Goal: Task Accomplishment & Management: Manage account settings

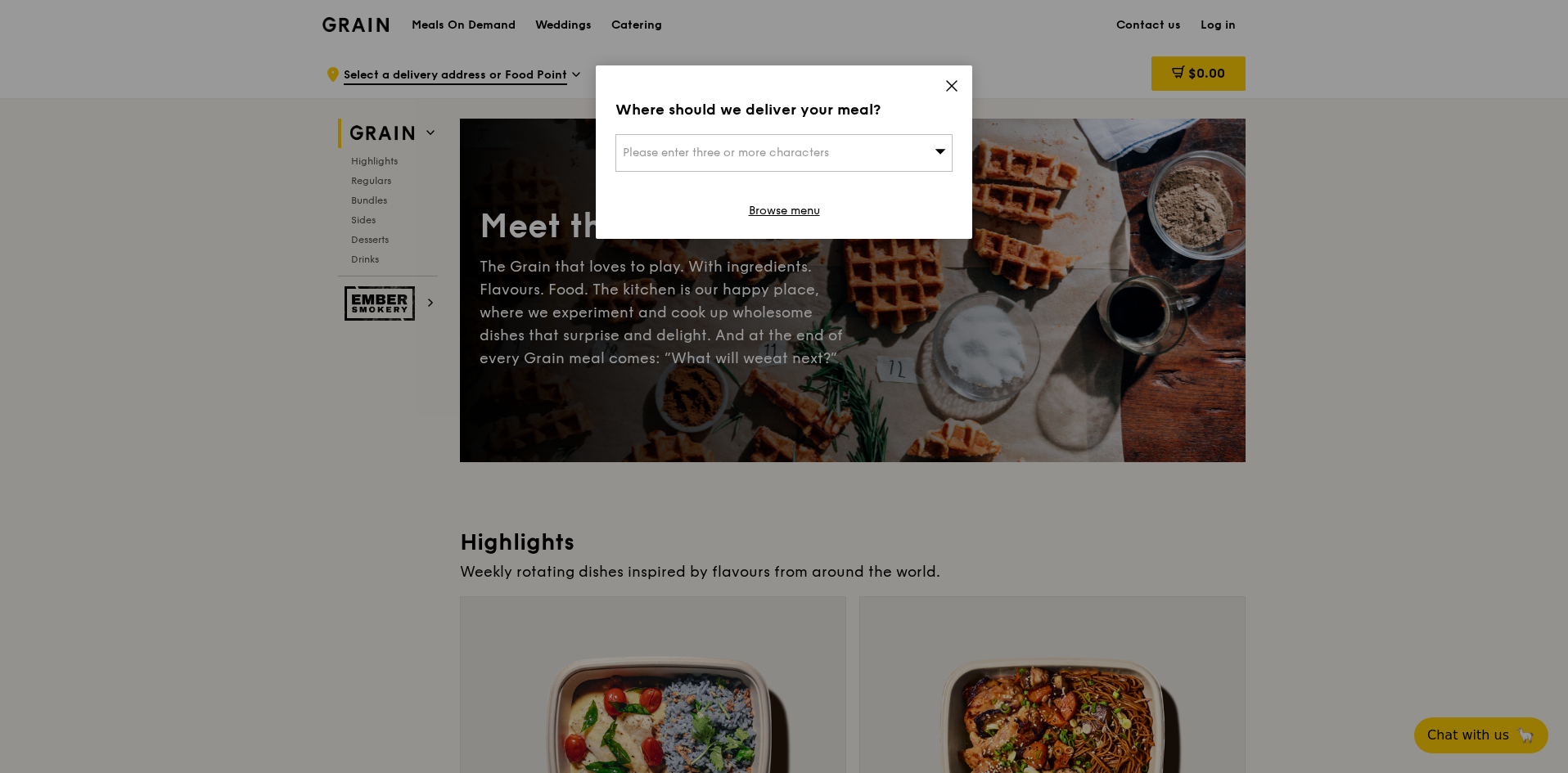
click at [902, 151] on div "Please enter three or more characters" at bounding box center [784, 154] width 337 height 38
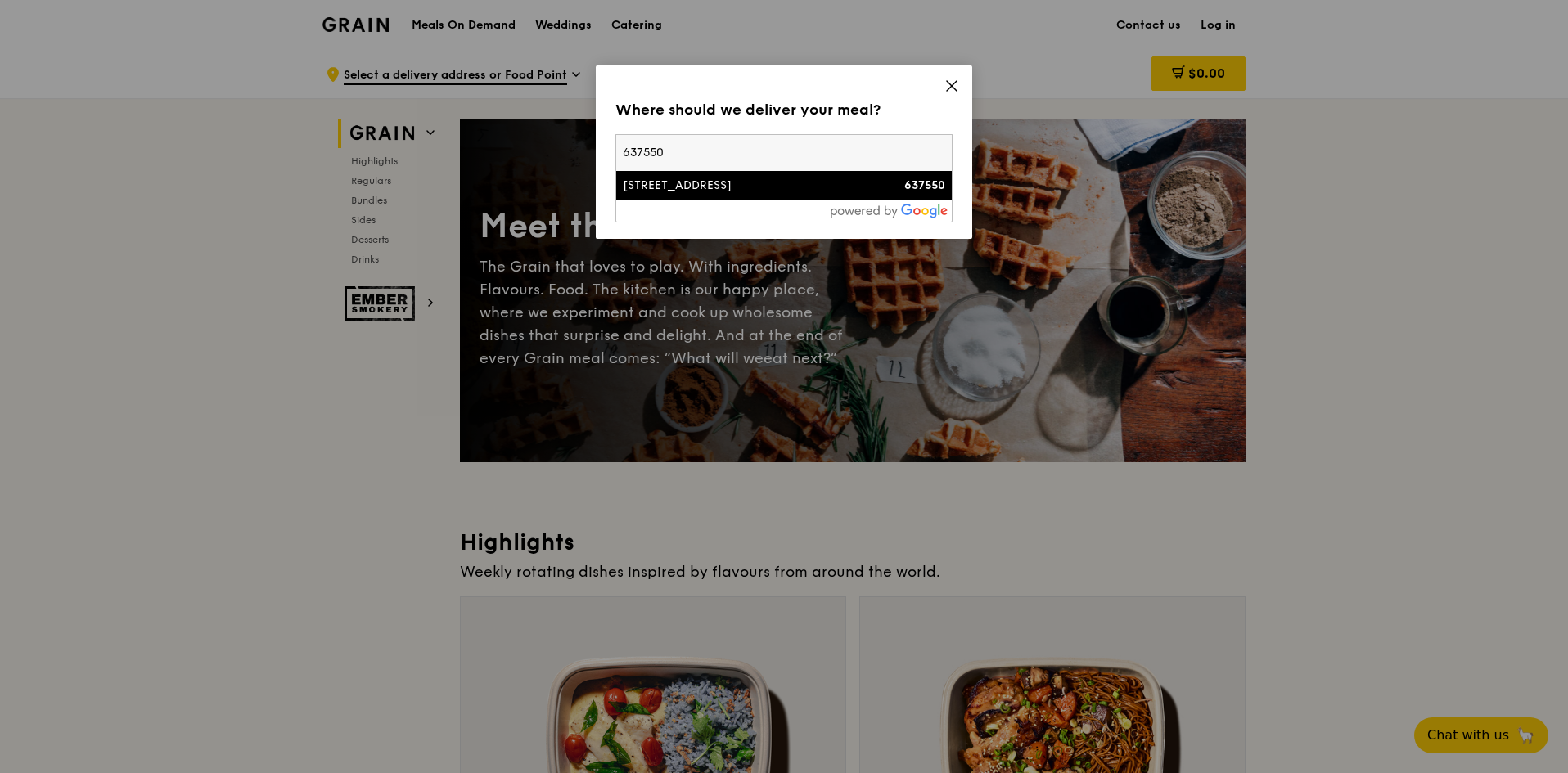
type input "637550"
click at [888, 194] on li "[STREET_ADDRESS] 637550" at bounding box center [784, 185] width 336 height 29
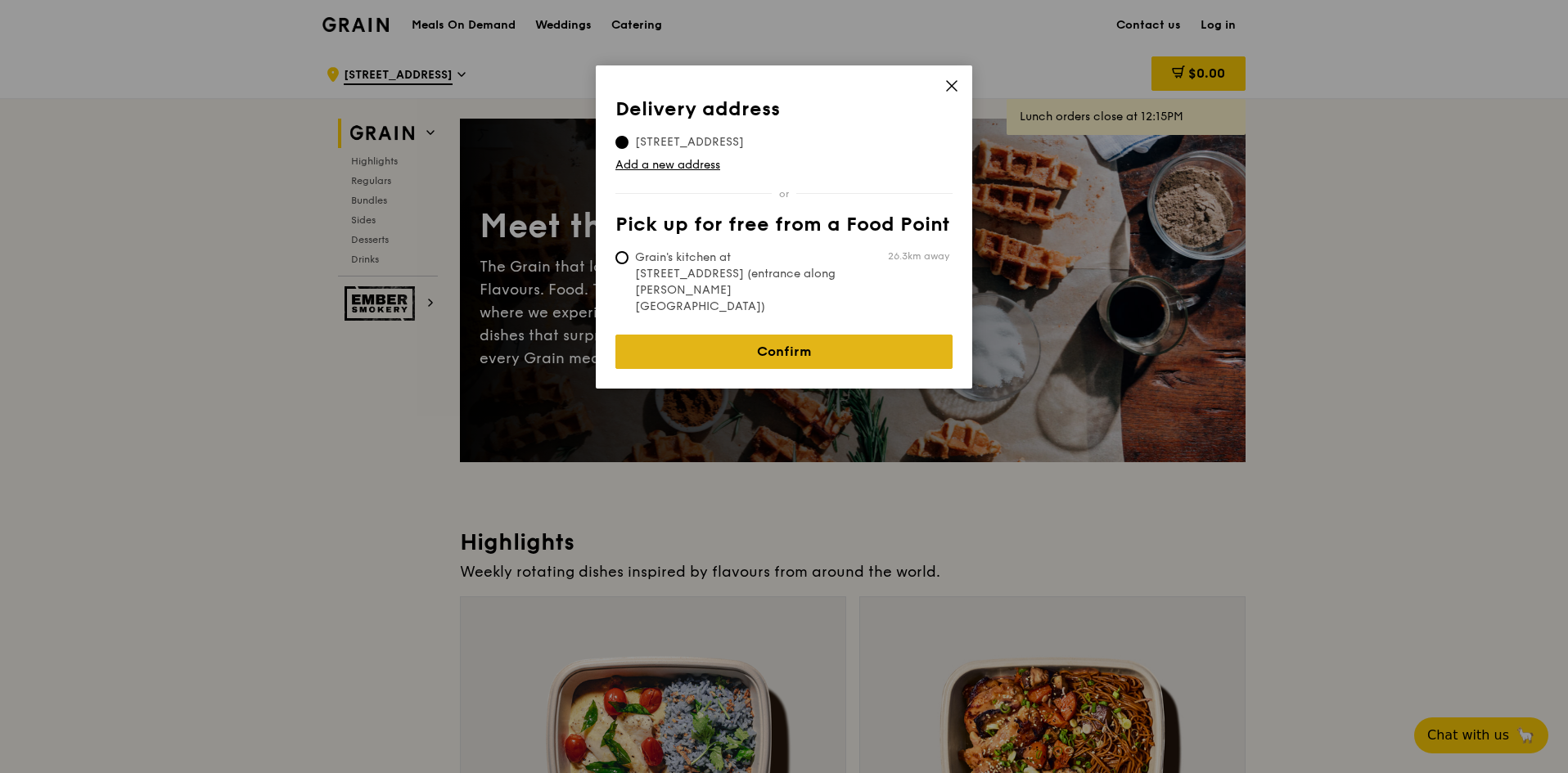
click at [814, 335] on link "Confirm" at bounding box center [784, 352] width 337 height 35
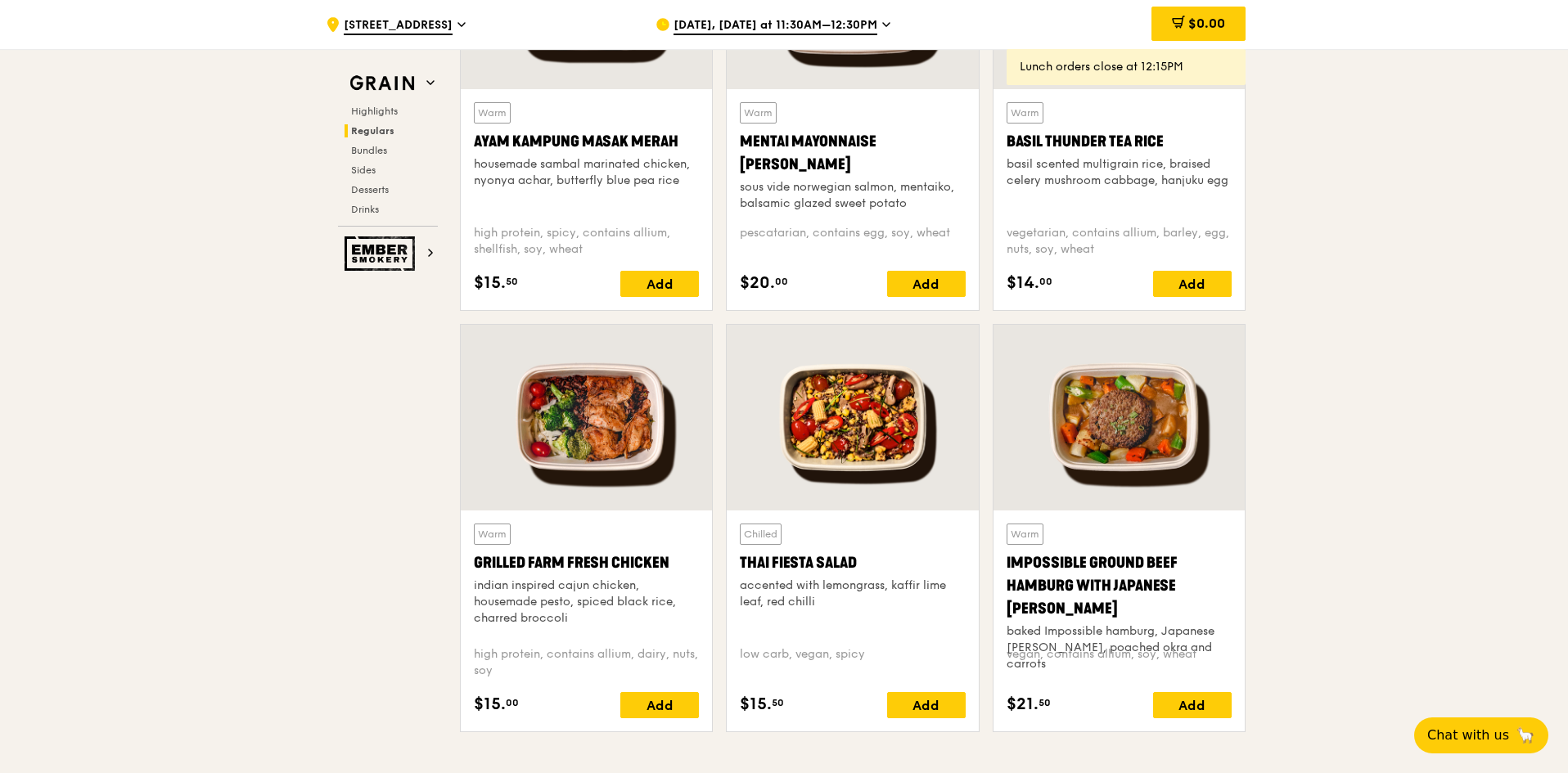
scroll to position [1719, 0]
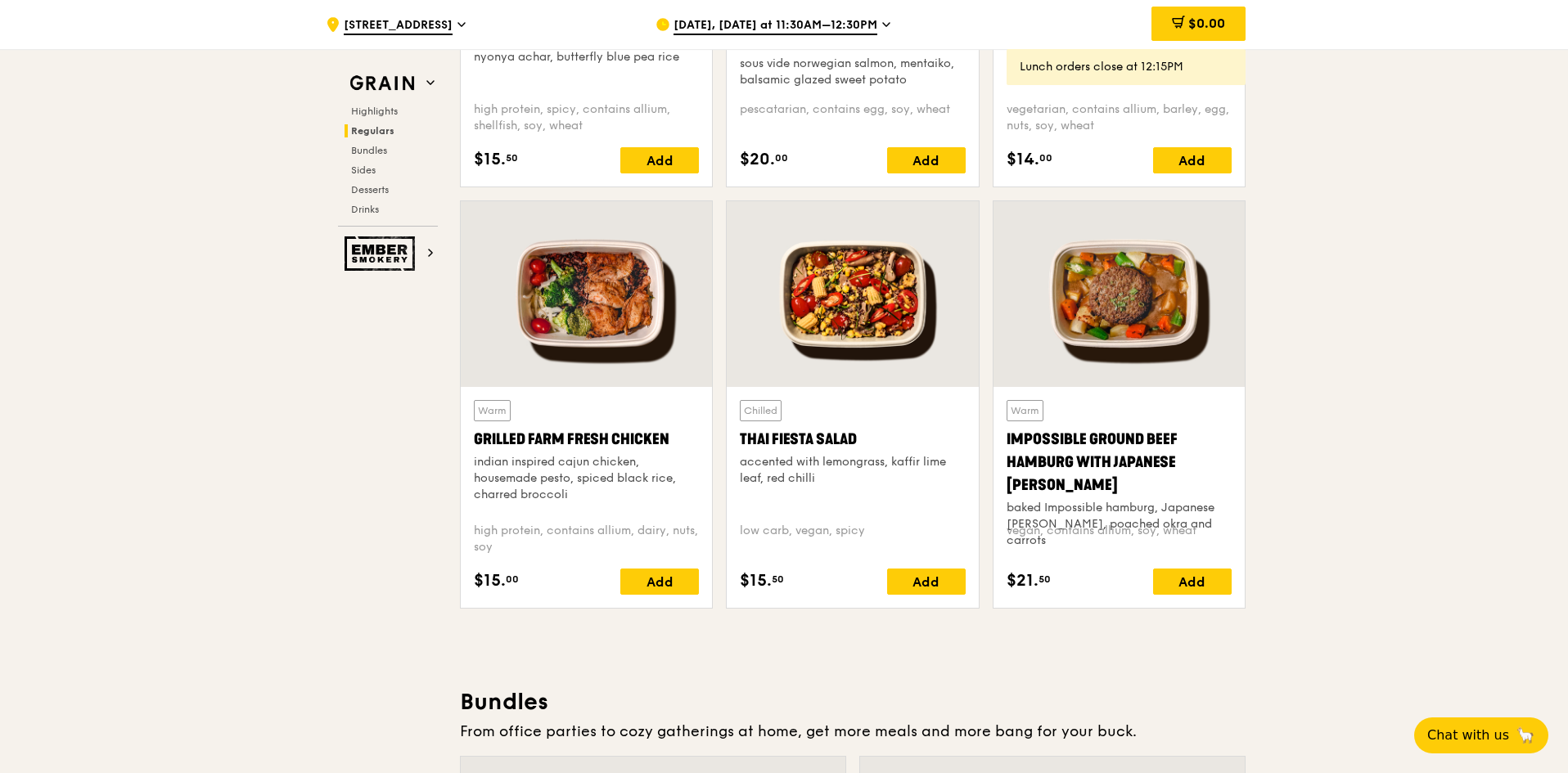
click at [613, 293] on div at bounding box center [586, 293] width 251 height 185
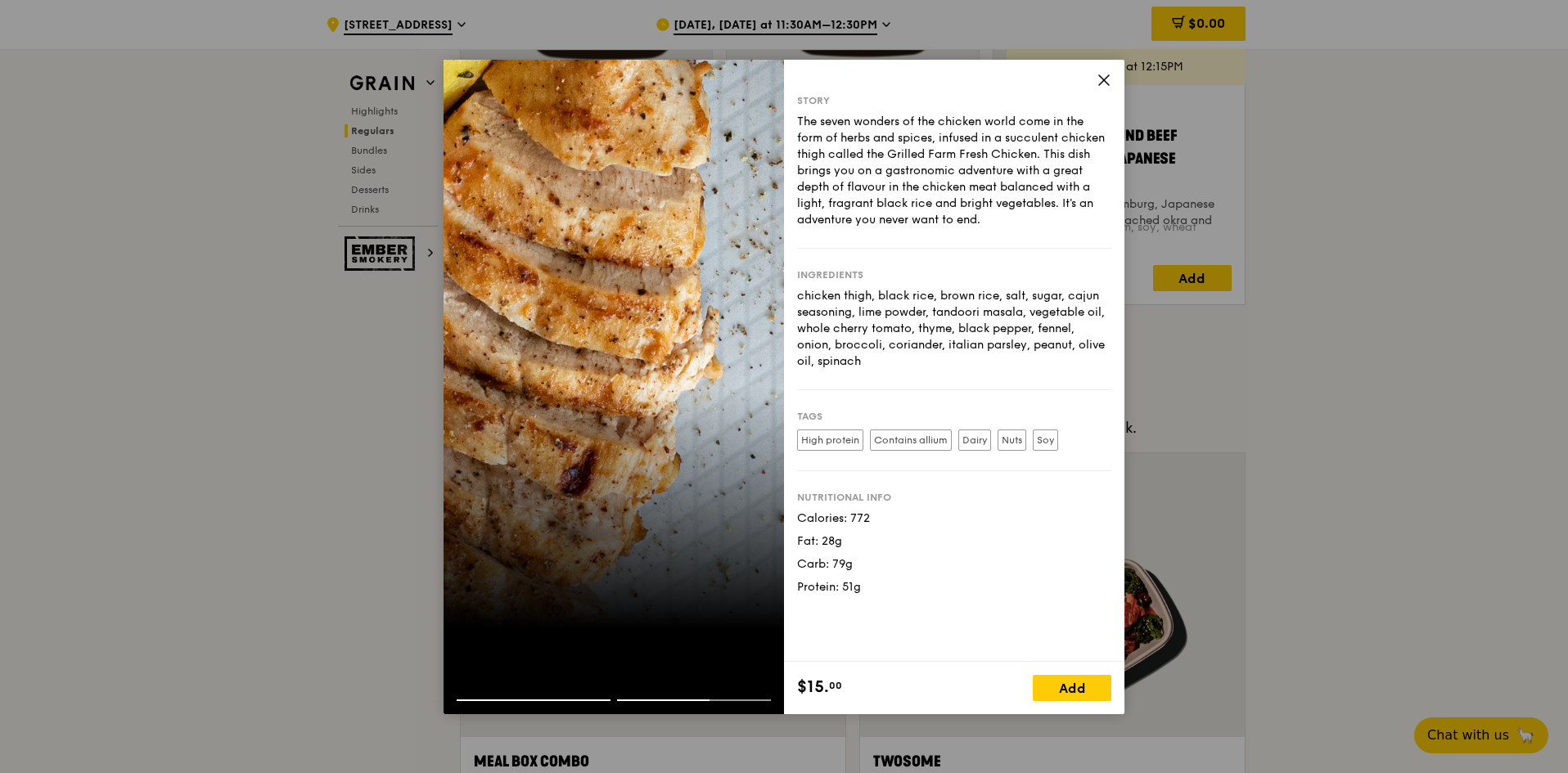
scroll to position [2046, 0]
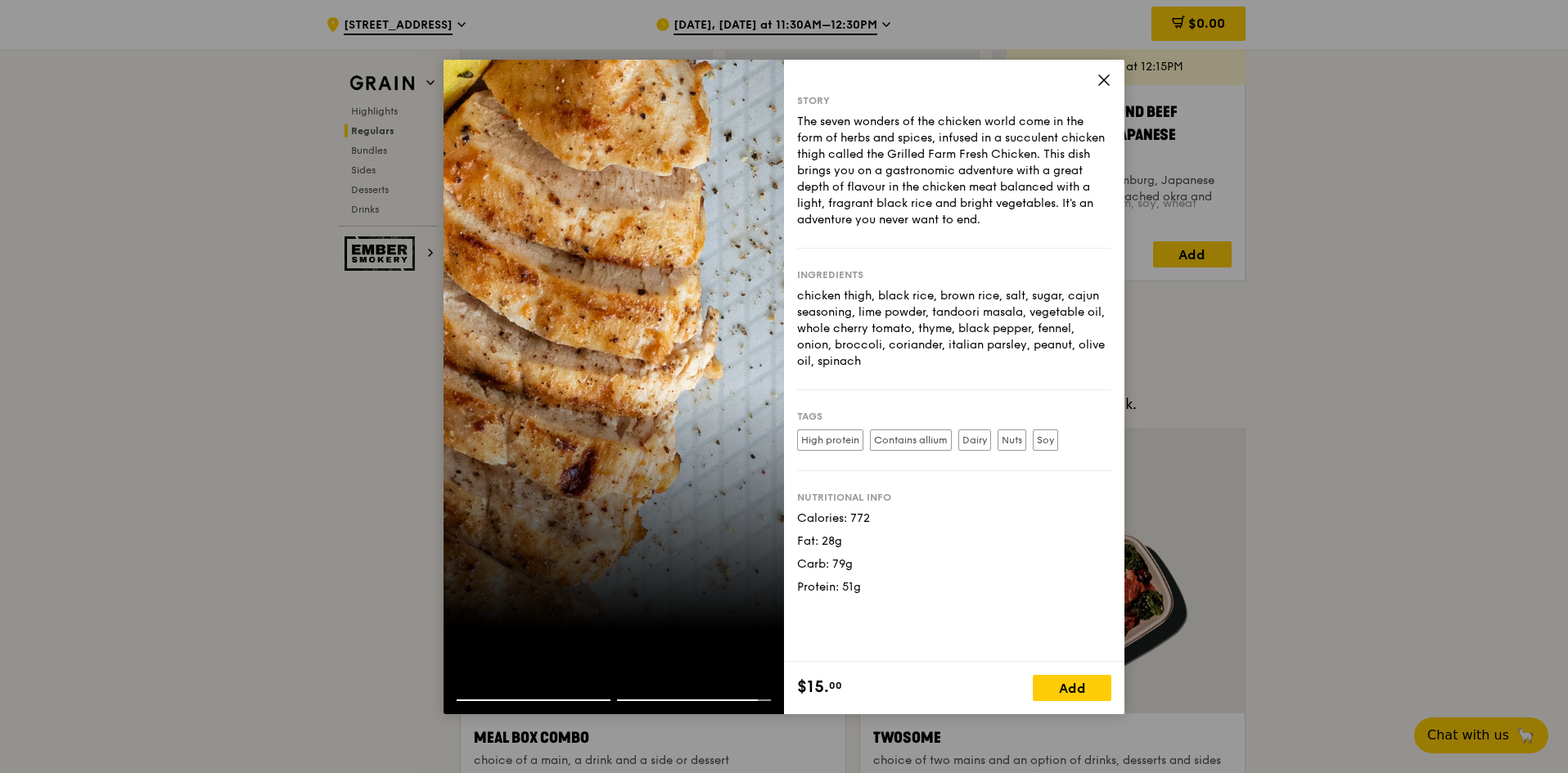
click at [1105, 71] on div "Story The seven wonders of the chicken world come in the form of herbs and spic…" at bounding box center [954, 361] width 341 height 602
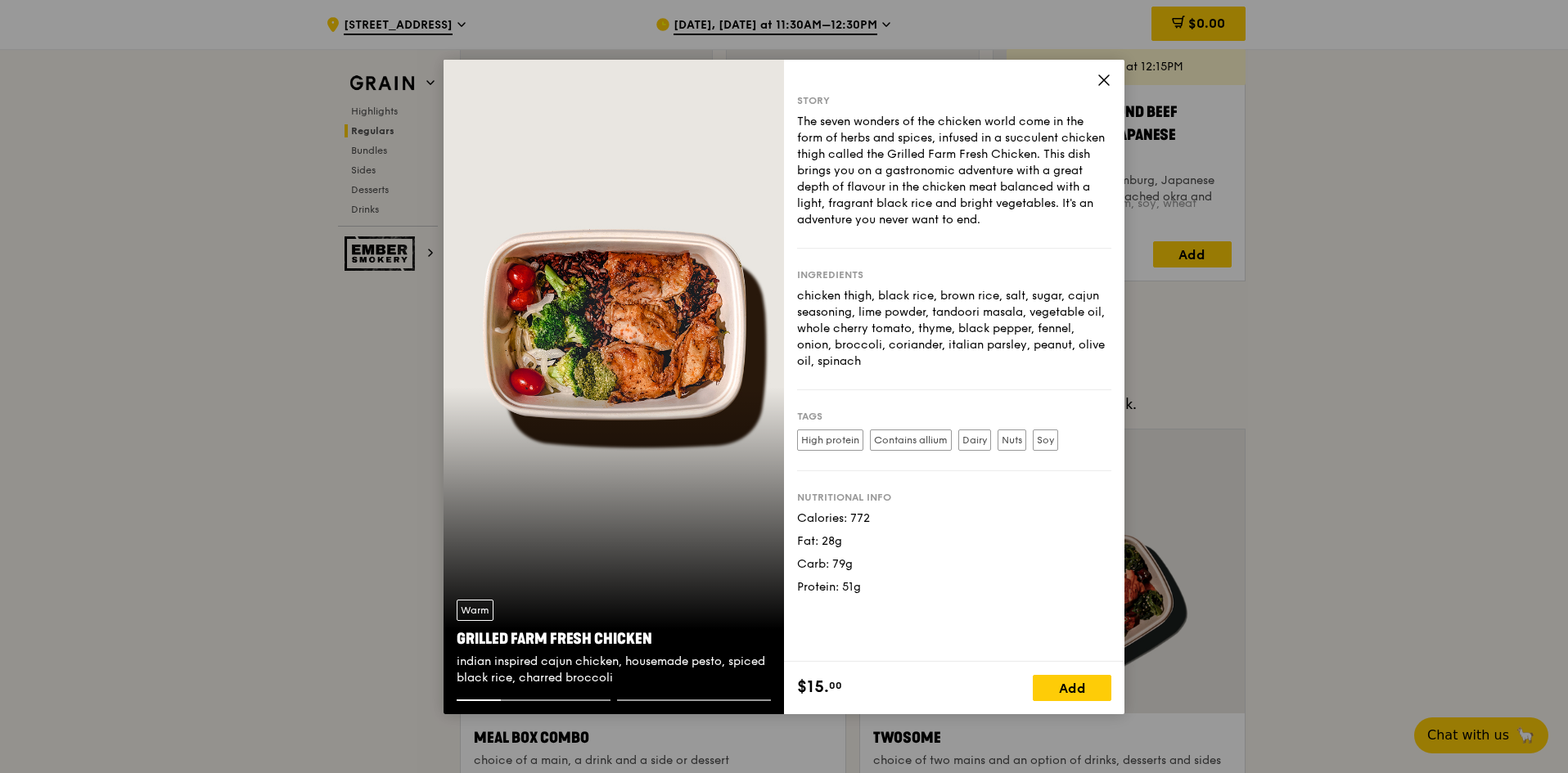
click at [1096, 81] on div "Story The seven wonders of the chicken world come in the form of herbs and spic…" at bounding box center [954, 361] width 341 height 602
click at [1106, 85] on icon at bounding box center [1104, 79] width 15 height 15
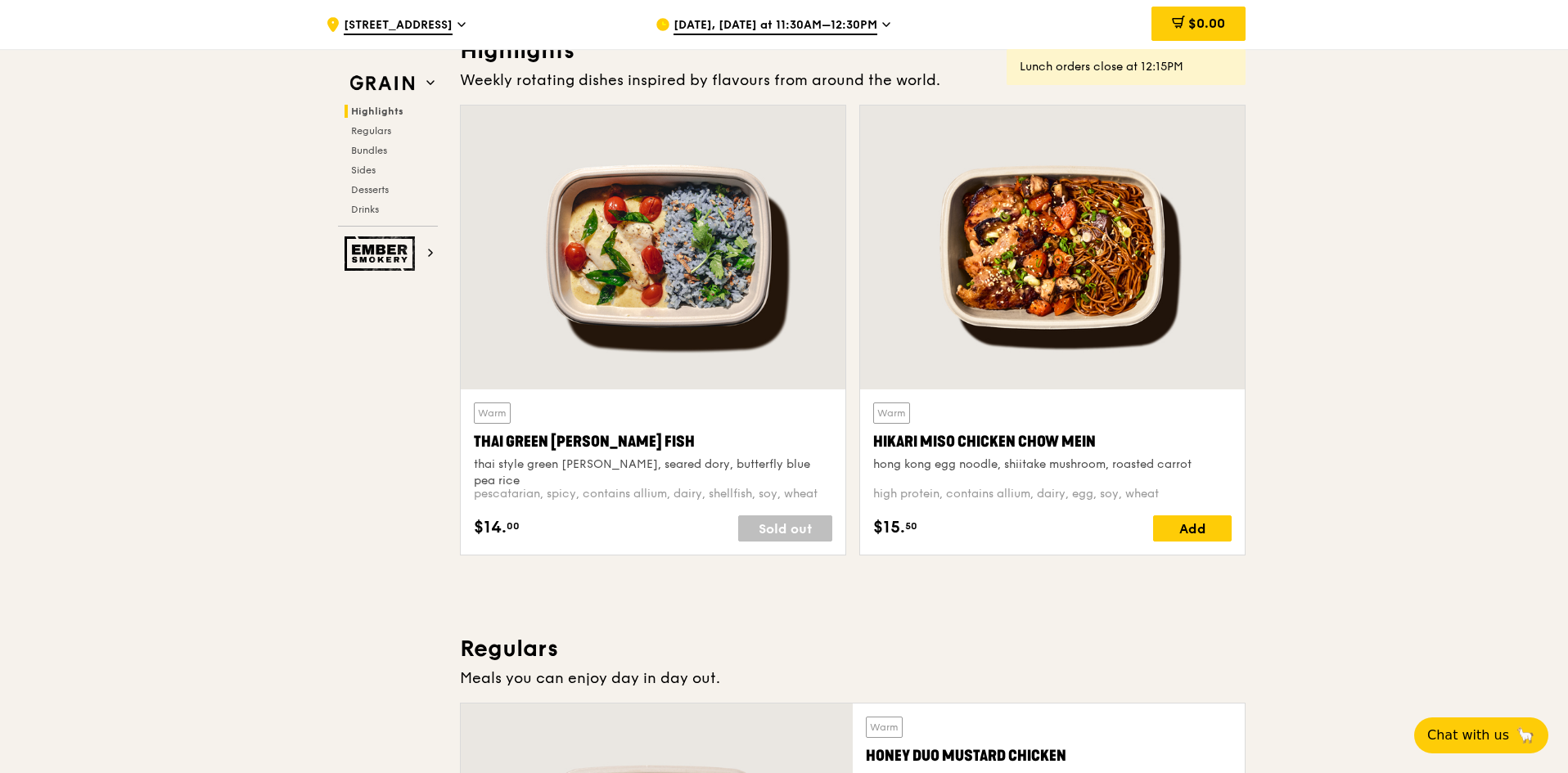
scroll to position [0, 0]
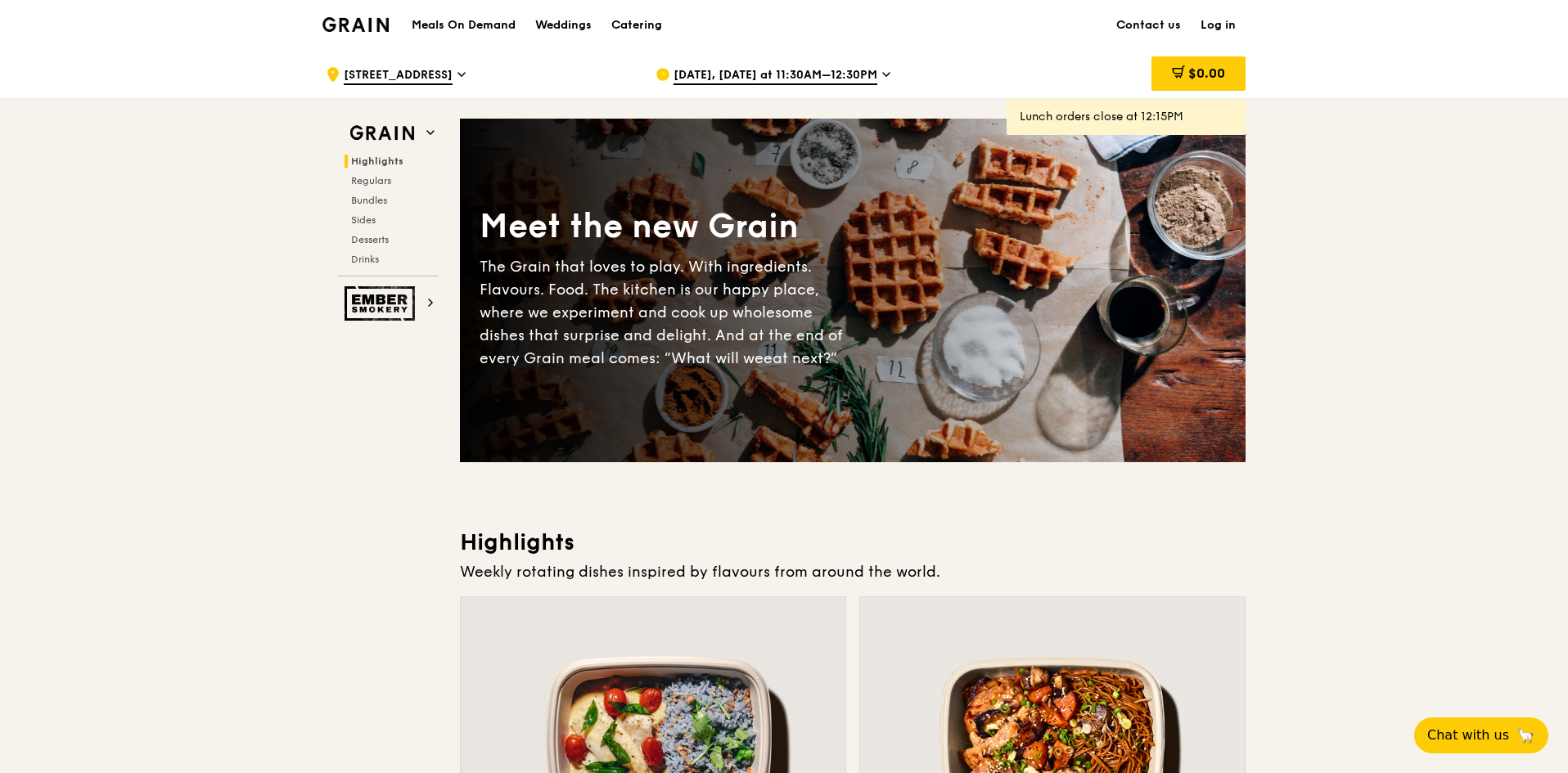
click at [1207, 16] on link "Log in" at bounding box center [1219, 25] width 55 height 49
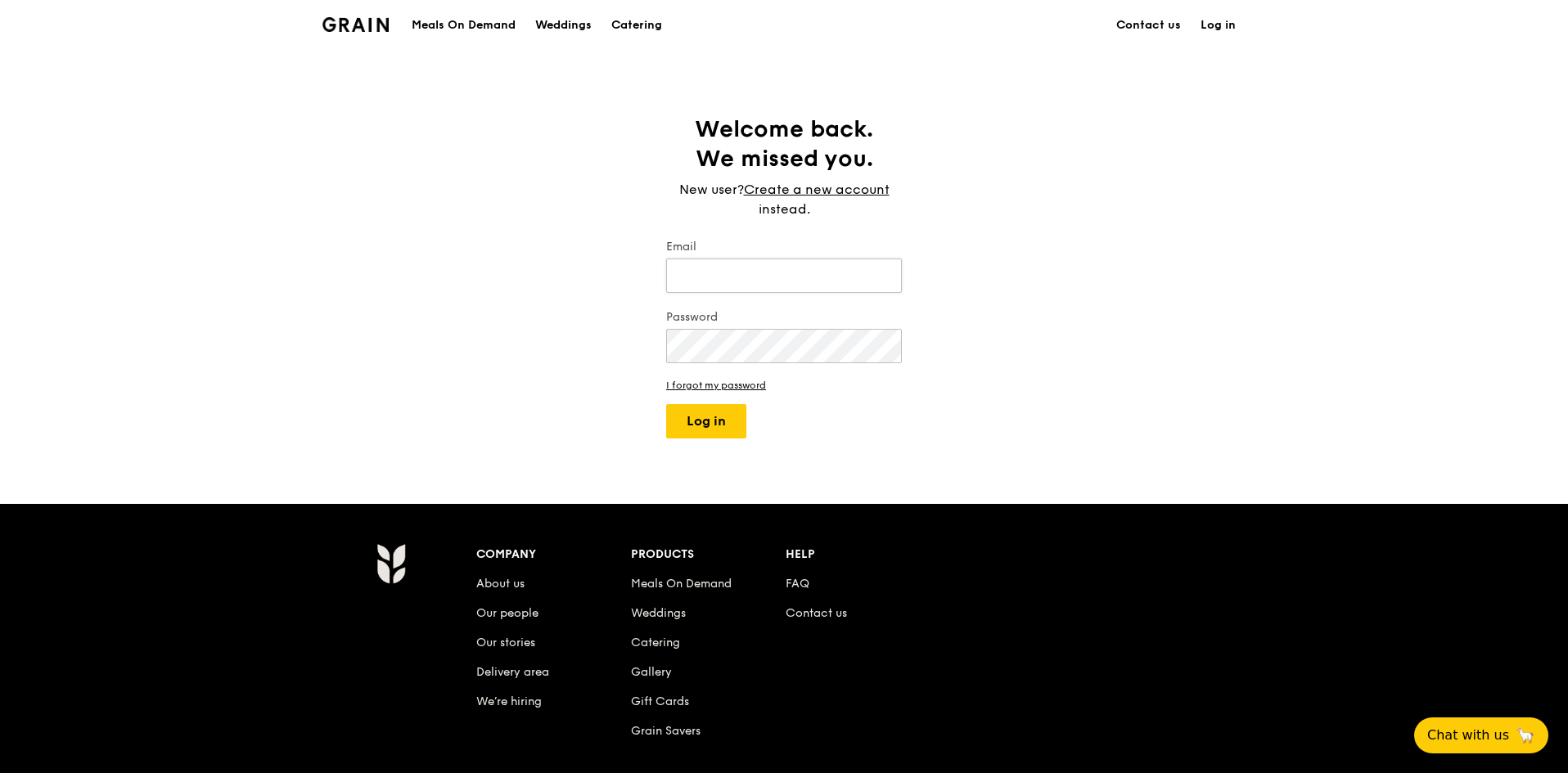
click at [837, 279] on input "Email" at bounding box center [784, 276] width 236 height 35
type input "q"
type input "[EMAIL_ADDRESS][DOMAIN_NAME]"
click at [666, 405] on button "Log in" at bounding box center [706, 422] width 80 height 35
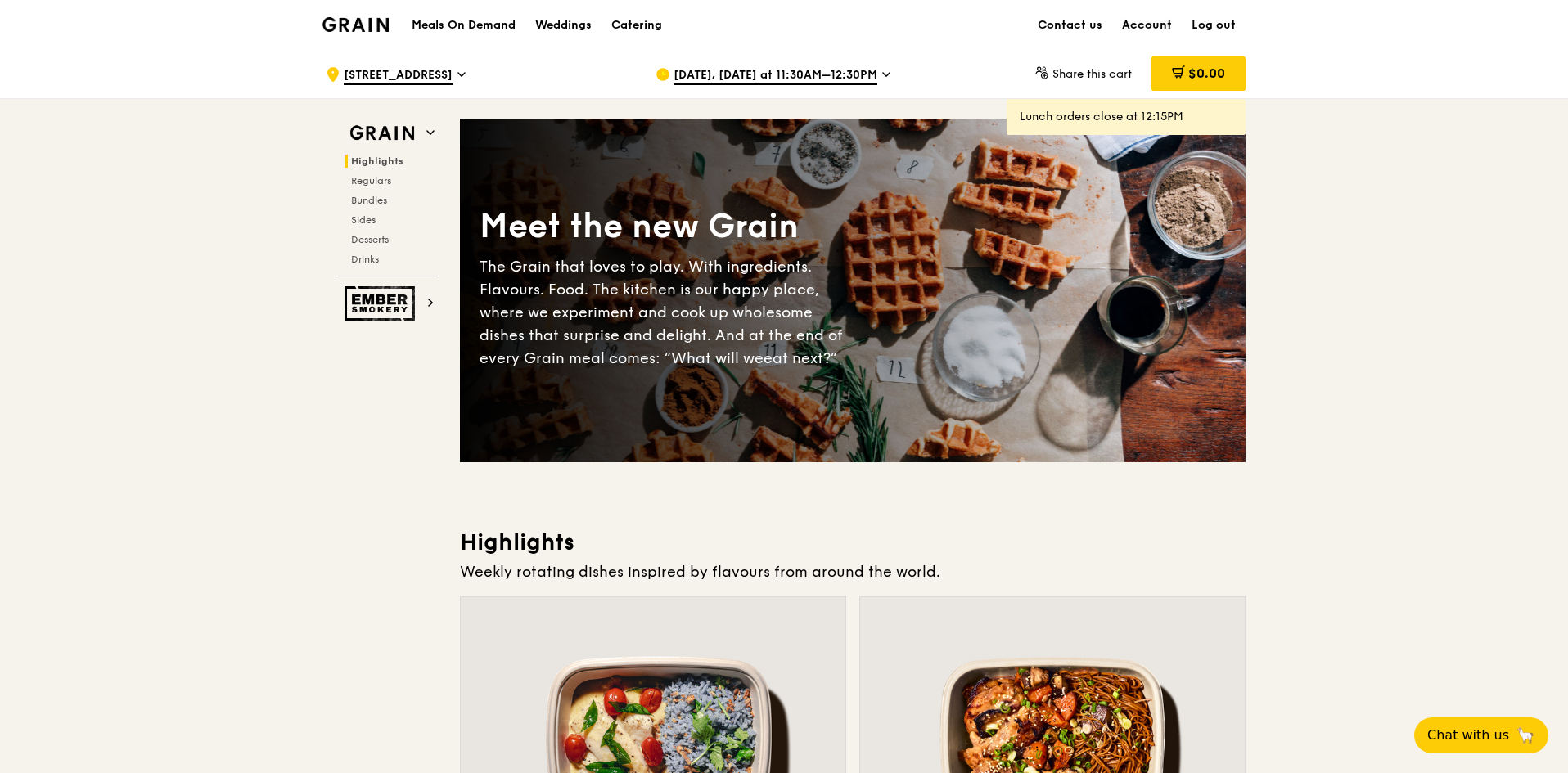
click at [1159, 26] on link "Account" at bounding box center [1147, 25] width 70 height 49
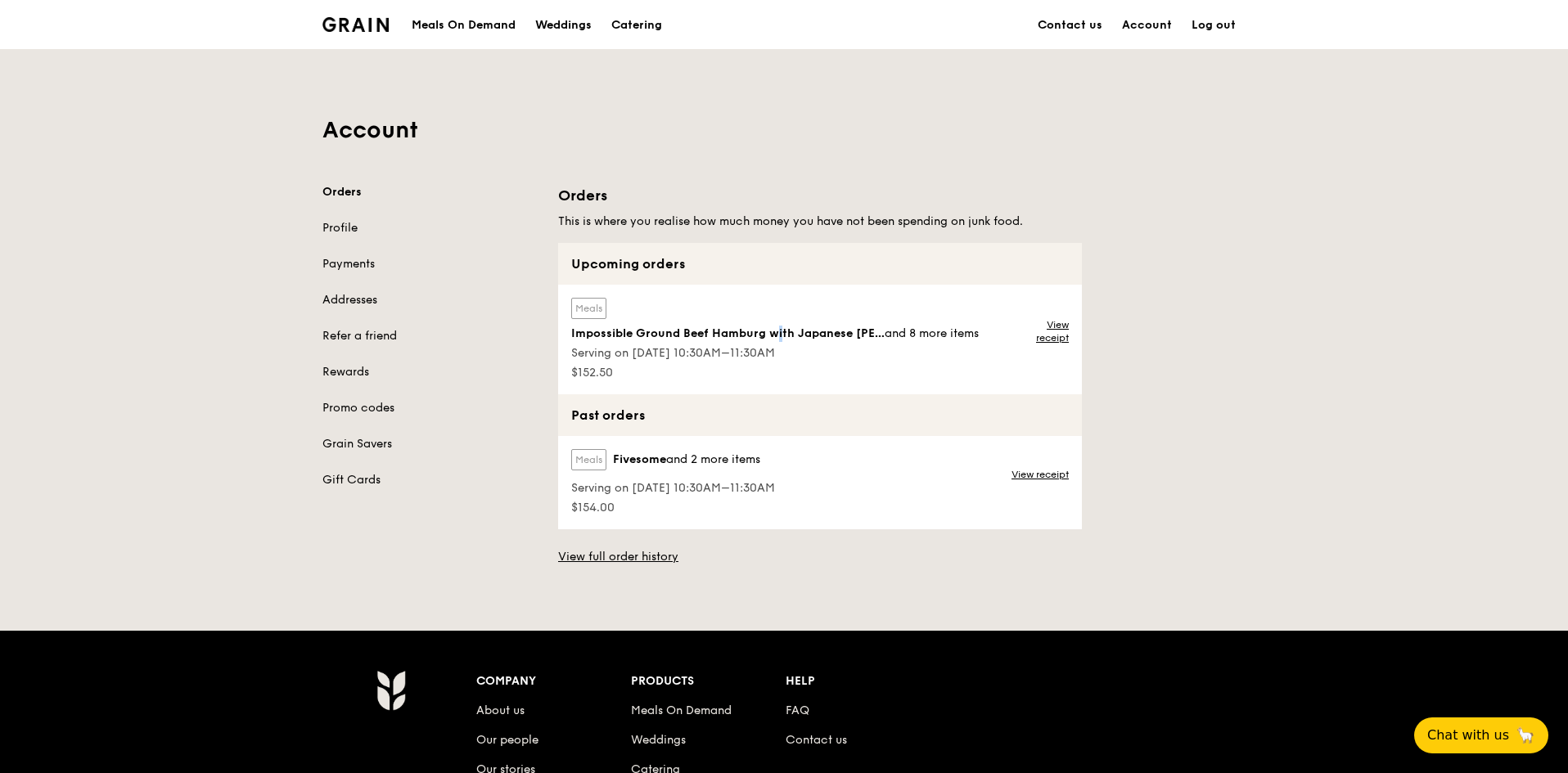
click at [668, 331] on span "Impossible Ground Beef Hamburg with Japanese [PERSON_NAME]" at bounding box center [727, 334] width 313 height 16
click at [651, 264] on div "Upcoming orders" at bounding box center [820, 264] width 524 height 41
click at [1200, 291] on div "Orders This is where you realise how much money you have not been spending on j…" at bounding box center [903, 374] width 708 height 381
click at [1054, 341] on link "View receipt" at bounding box center [1042, 331] width 54 height 26
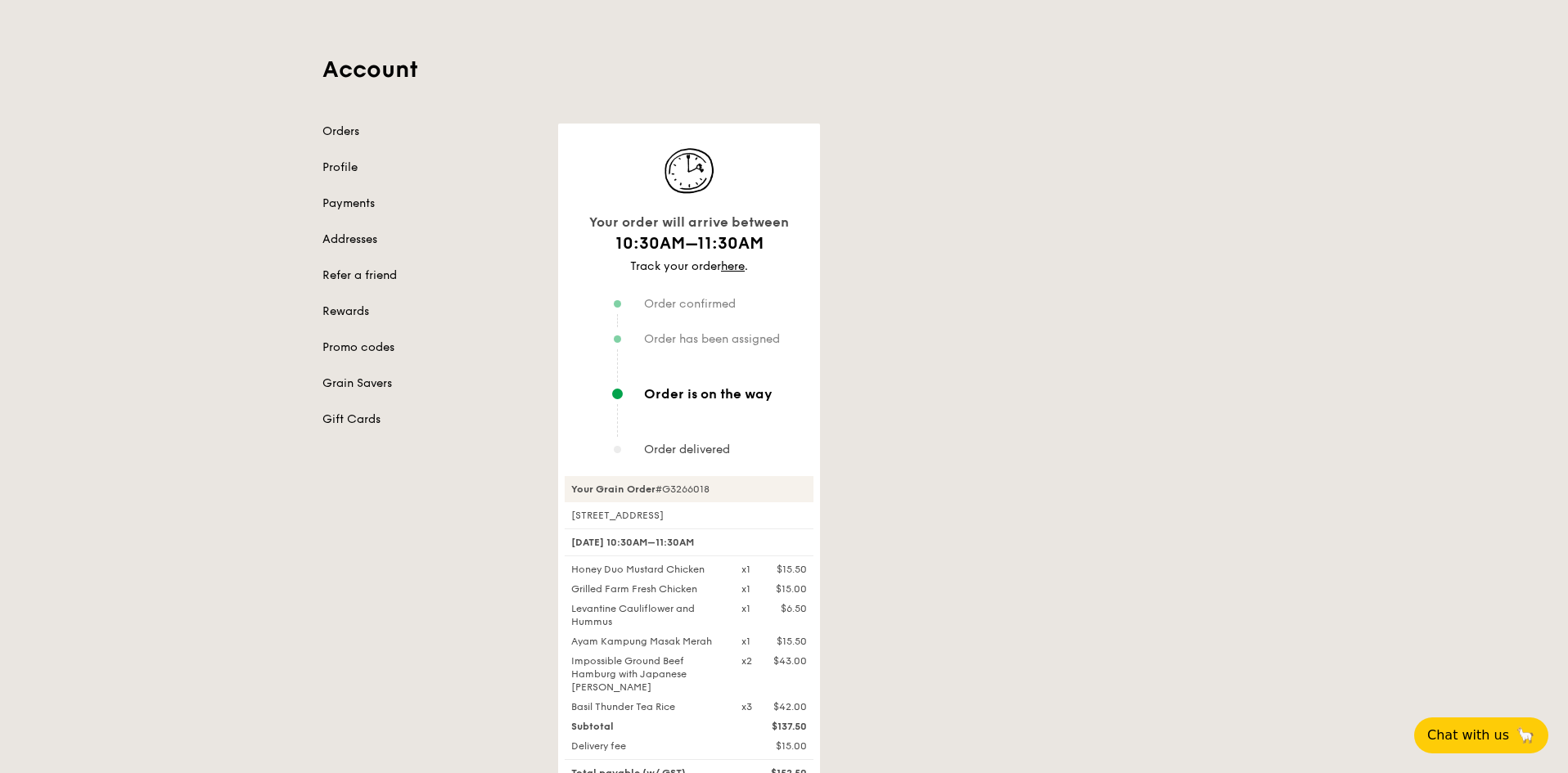
scroll to position [164, 0]
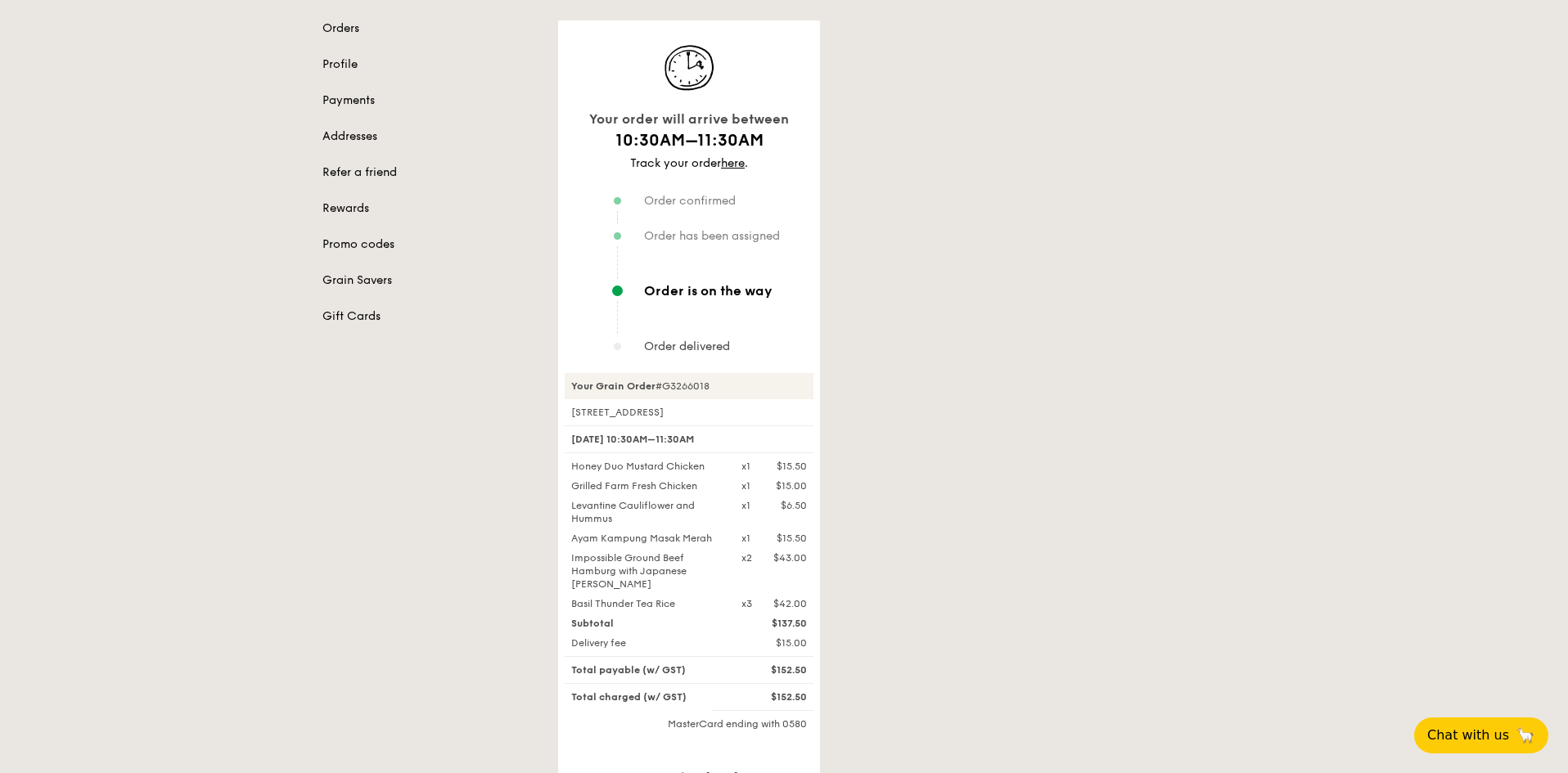
click at [724, 286] on span "Order is on the way" at bounding box center [708, 291] width 129 height 14
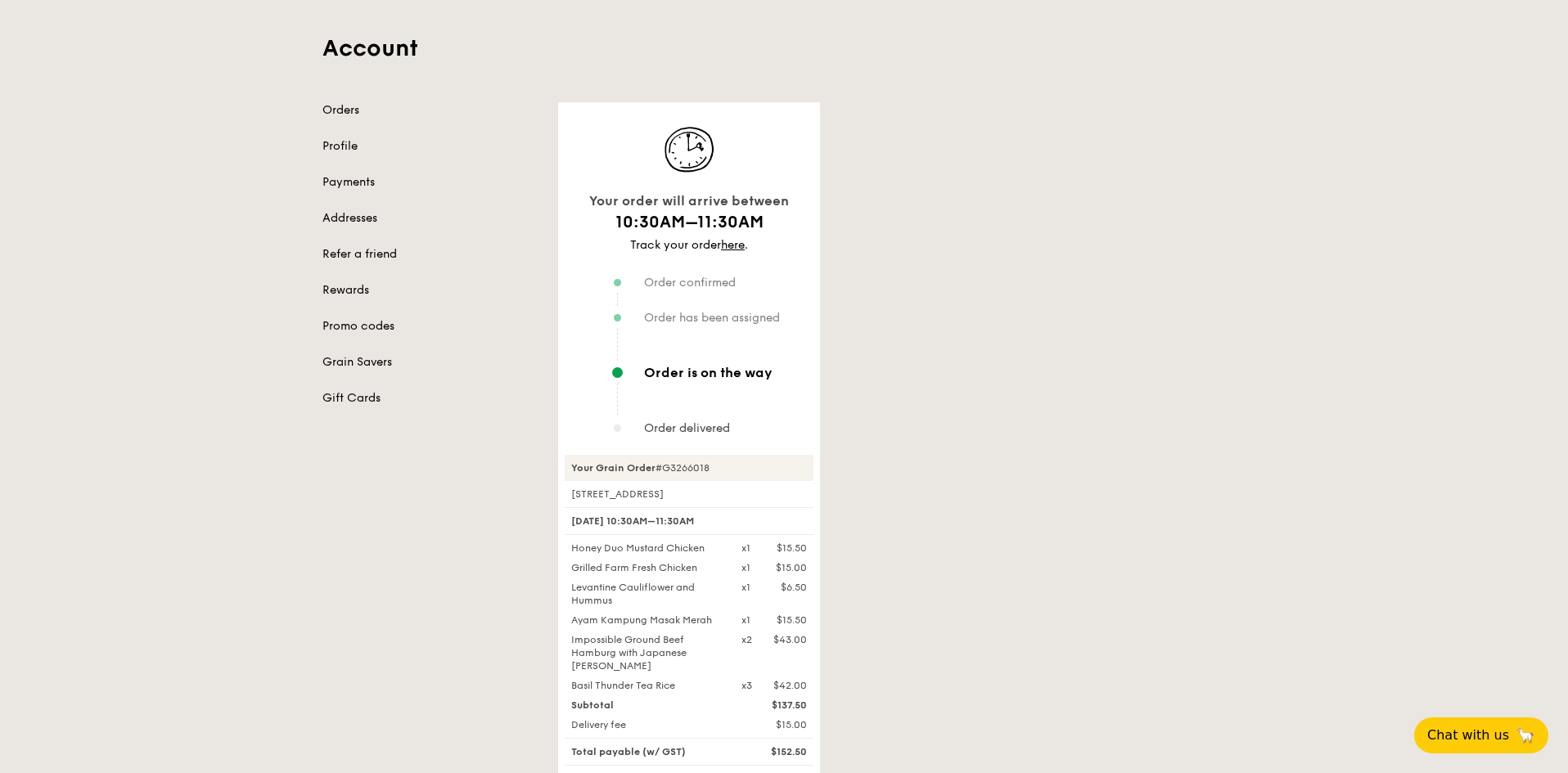
scroll to position [246, 0]
